Goal: Task Accomplishment & Management: Complete application form

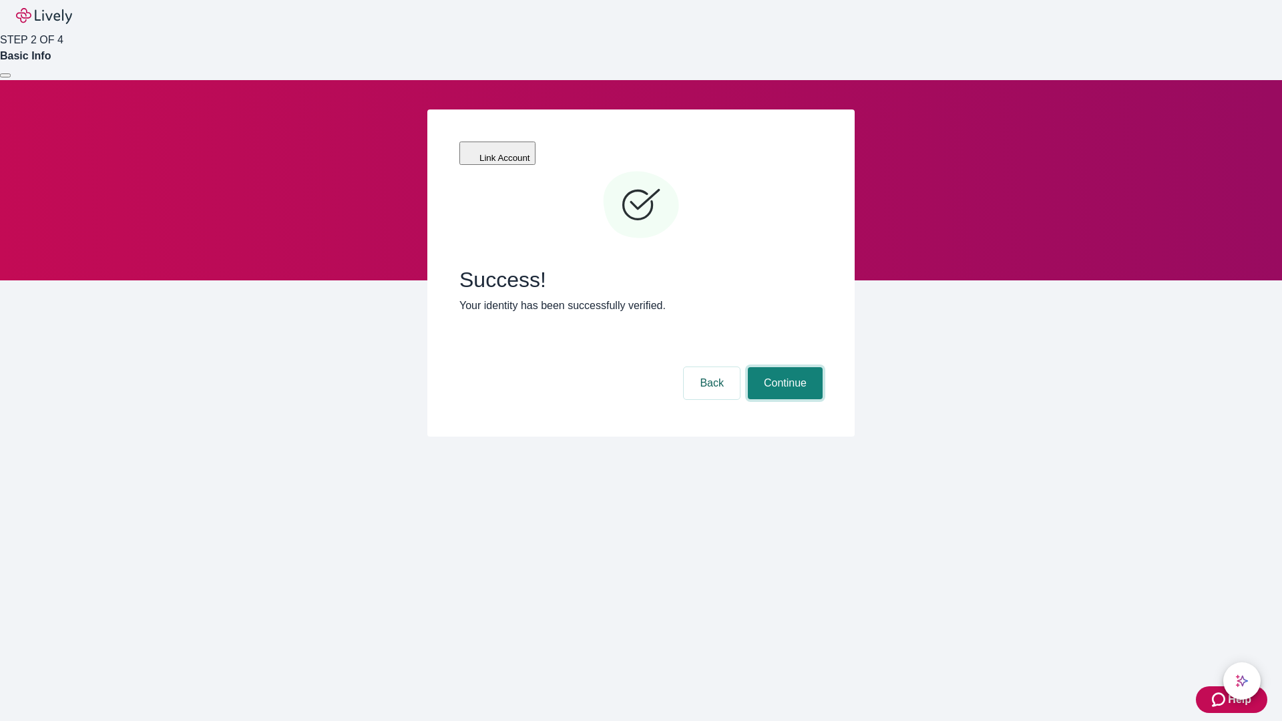
click at [783, 367] on button "Continue" at bounding box center [785, 383] width 75 height 32
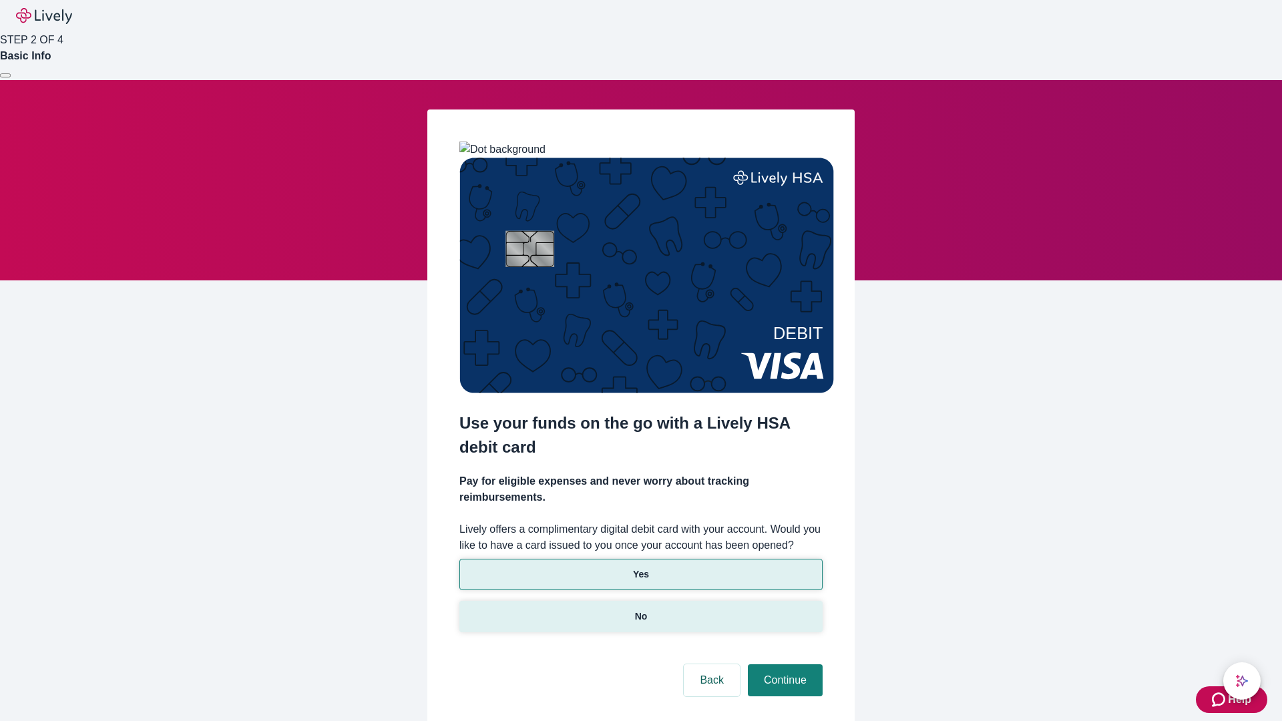
click at [640, 610] on p "No" at bounding box center [641, 617] width 13 height 14
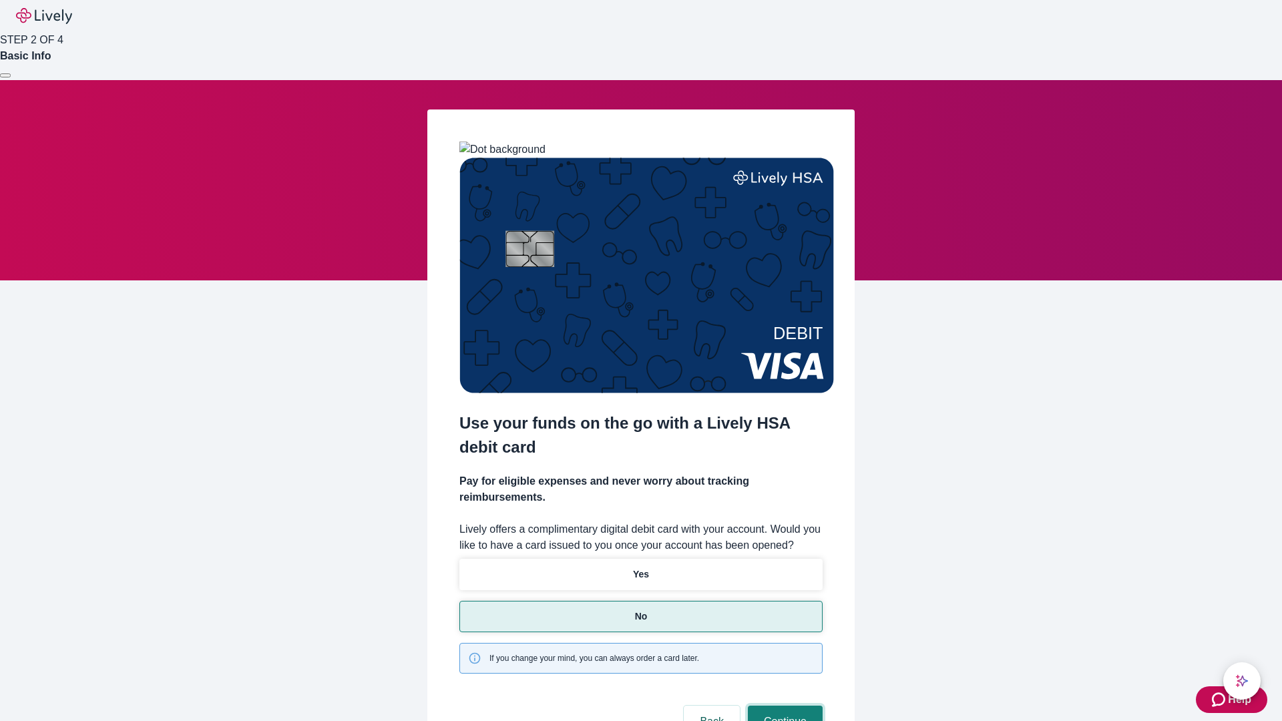
click at [783, 706] on button "Continue" at bounding box center [785, 722] width 75 height 32
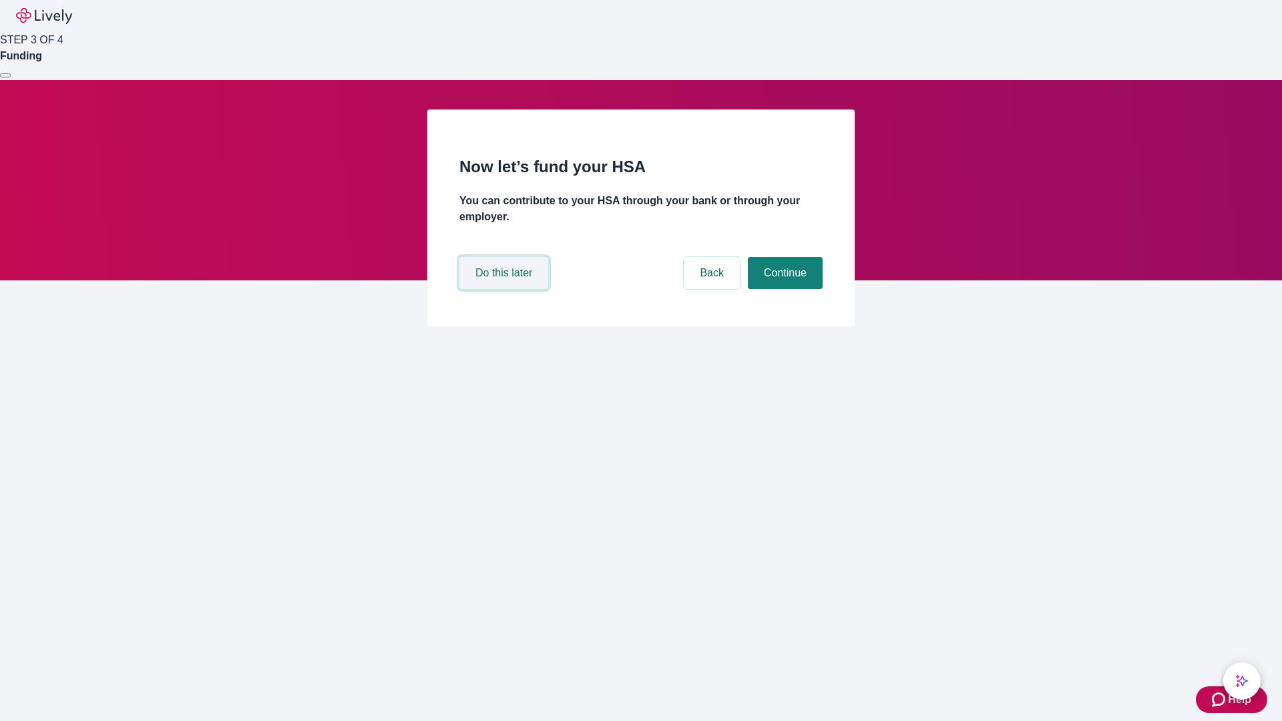
click at [505, 289] on button "Do this later" at bounding box center [503, 273] width 89 height 32
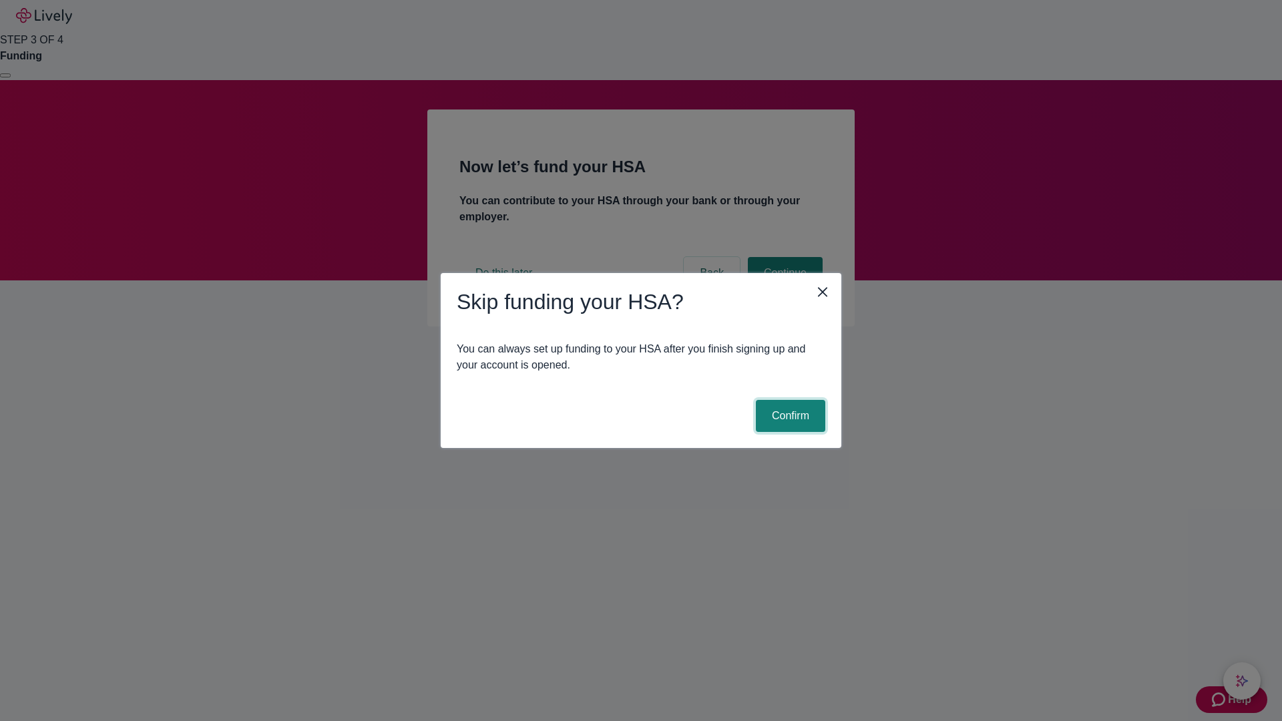
click at [788, 416] on button "Confirm" at bounding box center [790, 416] width 69 height 32
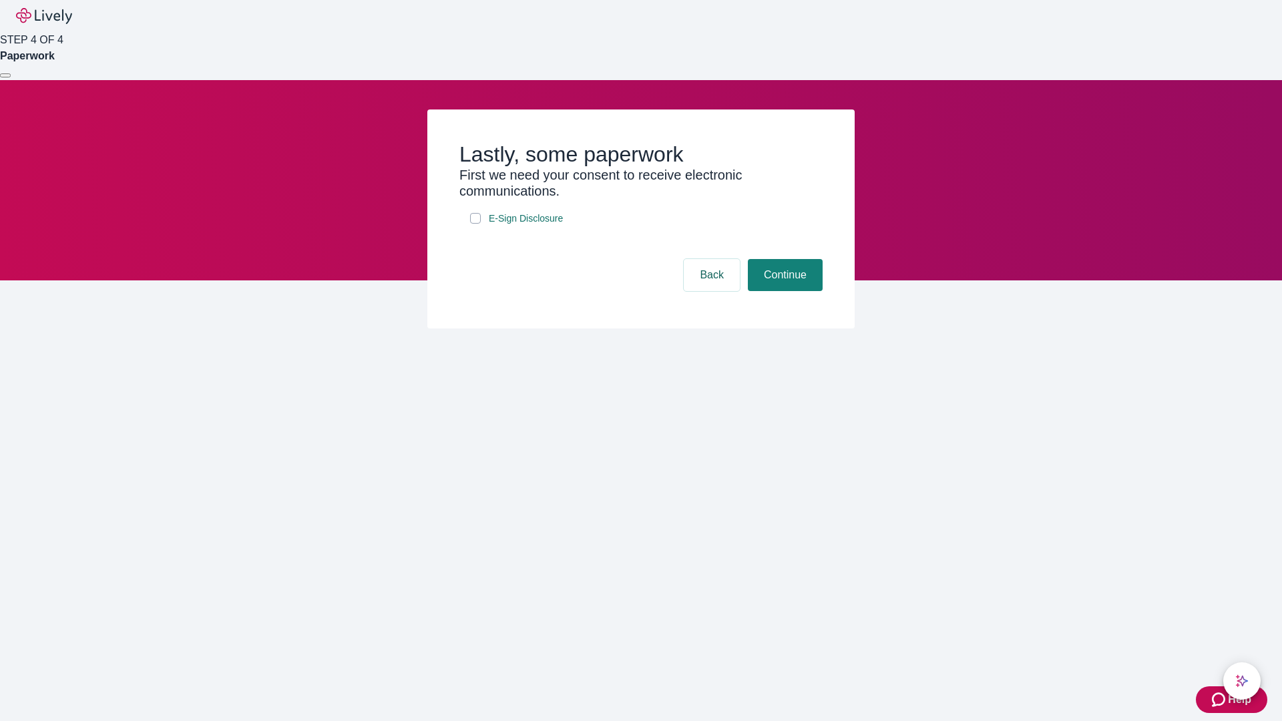
click at [475, 224] on input "E-Sign Disclosure" at bounding box center [475, 218] width 11 height 11
checkbox input "true"
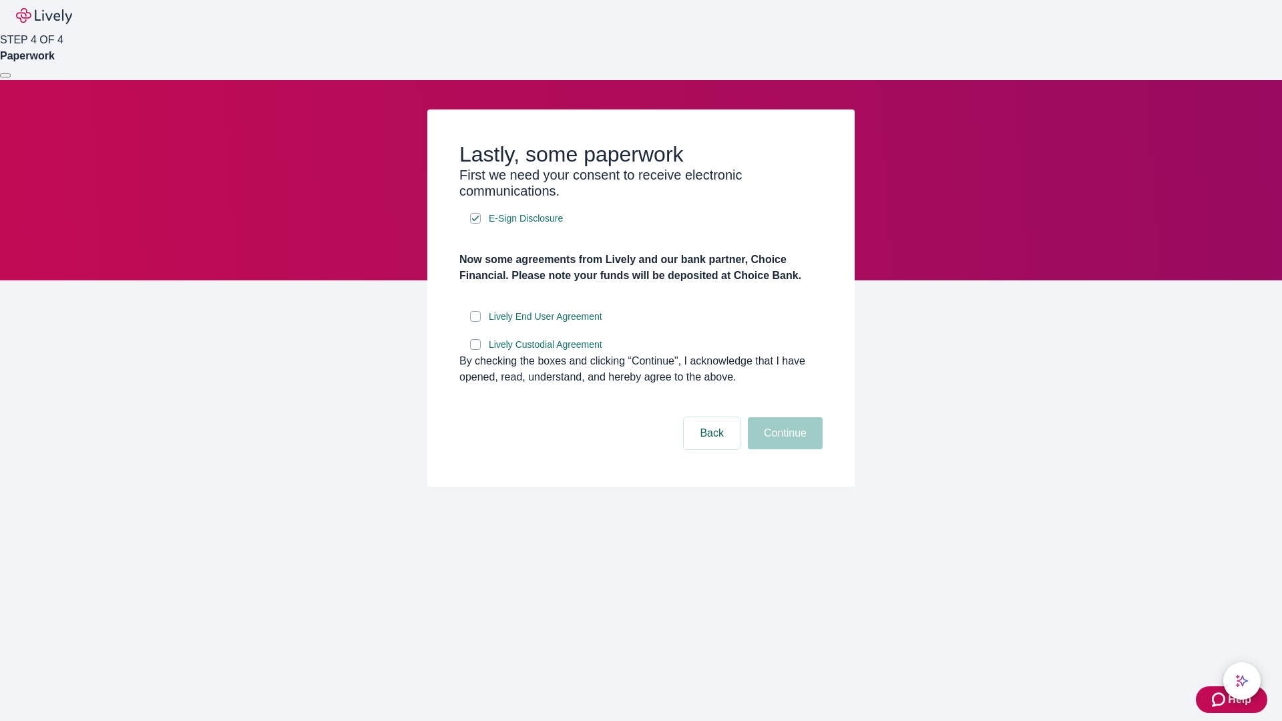
click at [475, 322] on input "Lively End User Agreement" at bounding box center [475, 316] width 11 height 11
checkbox input "true"
click at [475, 350] on input "Lively Custodial Agreement" at bounding box center [475, 344] width 11 height 11
checkbox input "true"
click at [783, 449] on button "Continue" at bounding box center [785, 433] width 75 height 32
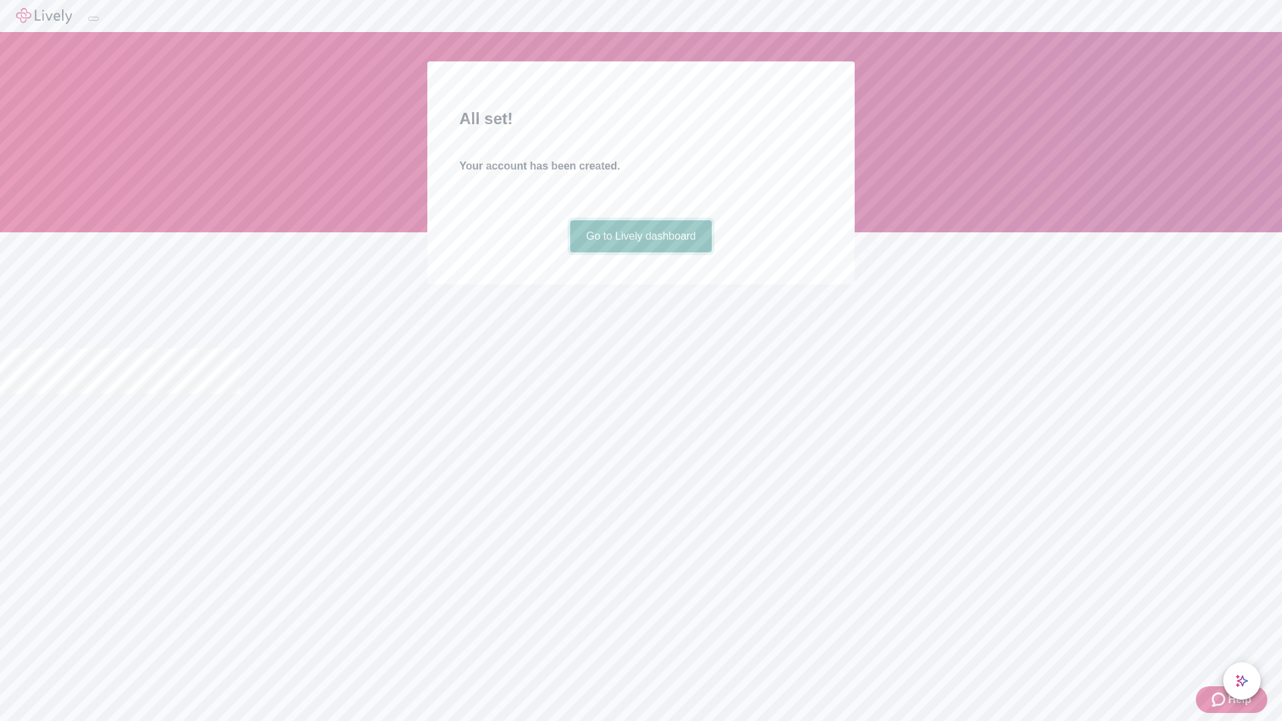
click at [640, 252] on link "Go to Lively dashboard" at bounding box center [641, 236] width 142 height 32
